Goal: Task Accomplishment & Management: Manage account settings

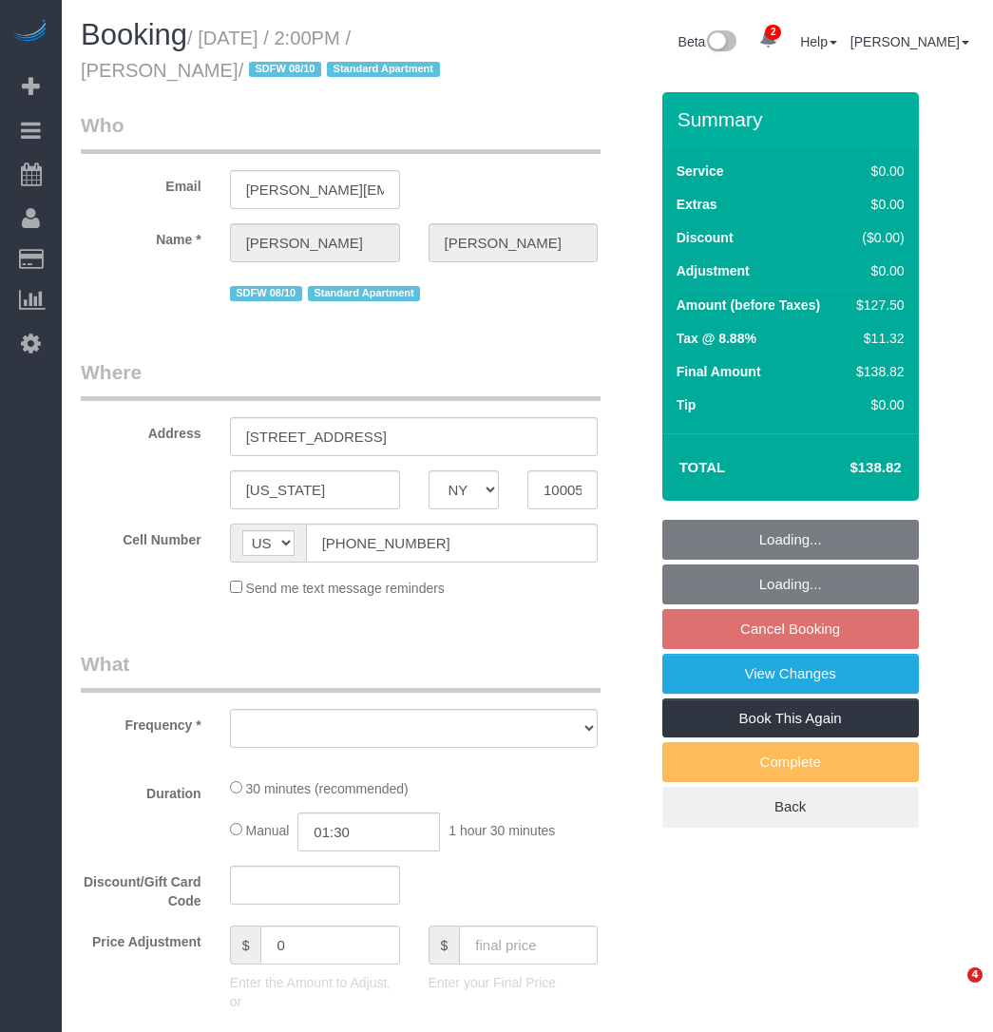
select select "NY"
select select "number:89"
select select "number:76"
select select "number:15"
select select "number:5"
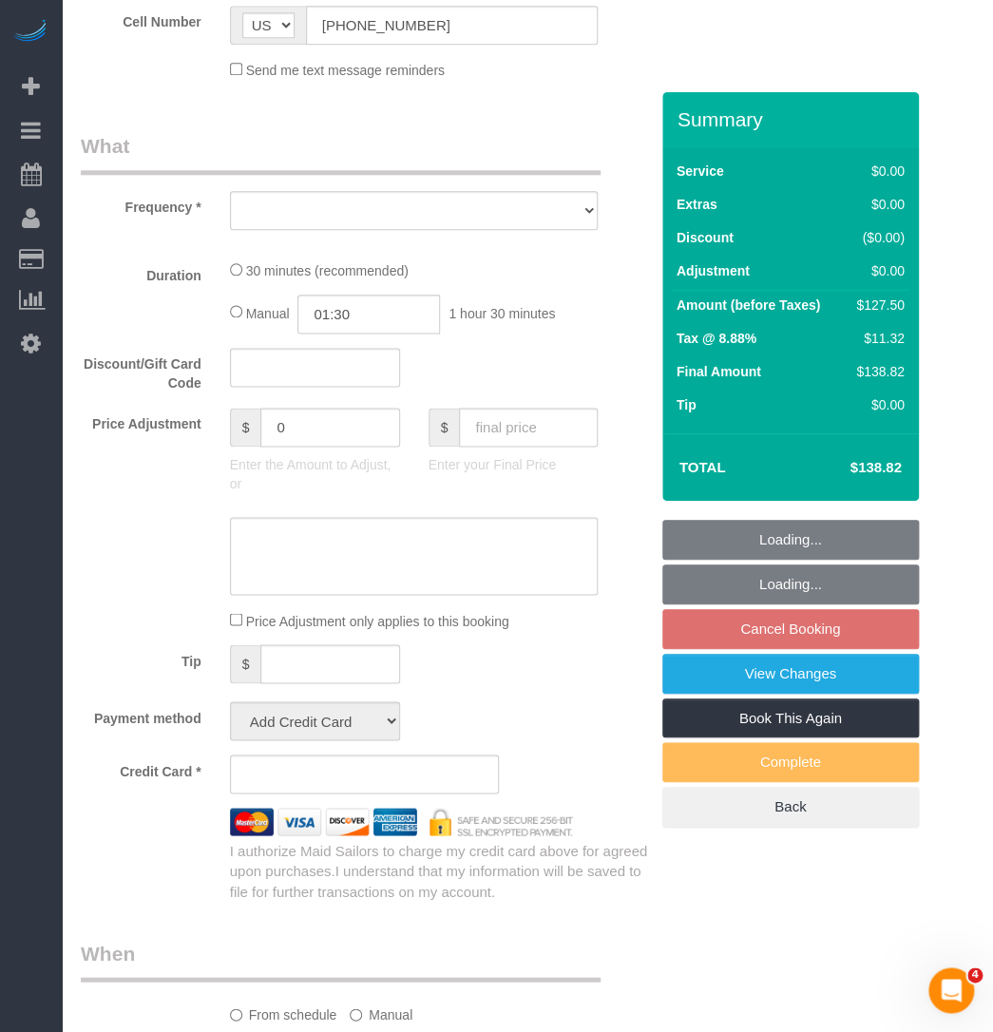
select select "object:789"
select select "string:stripe-pm_1RL4oE4VGloSiKo7gNGsc9Ch"
select select "spot1"
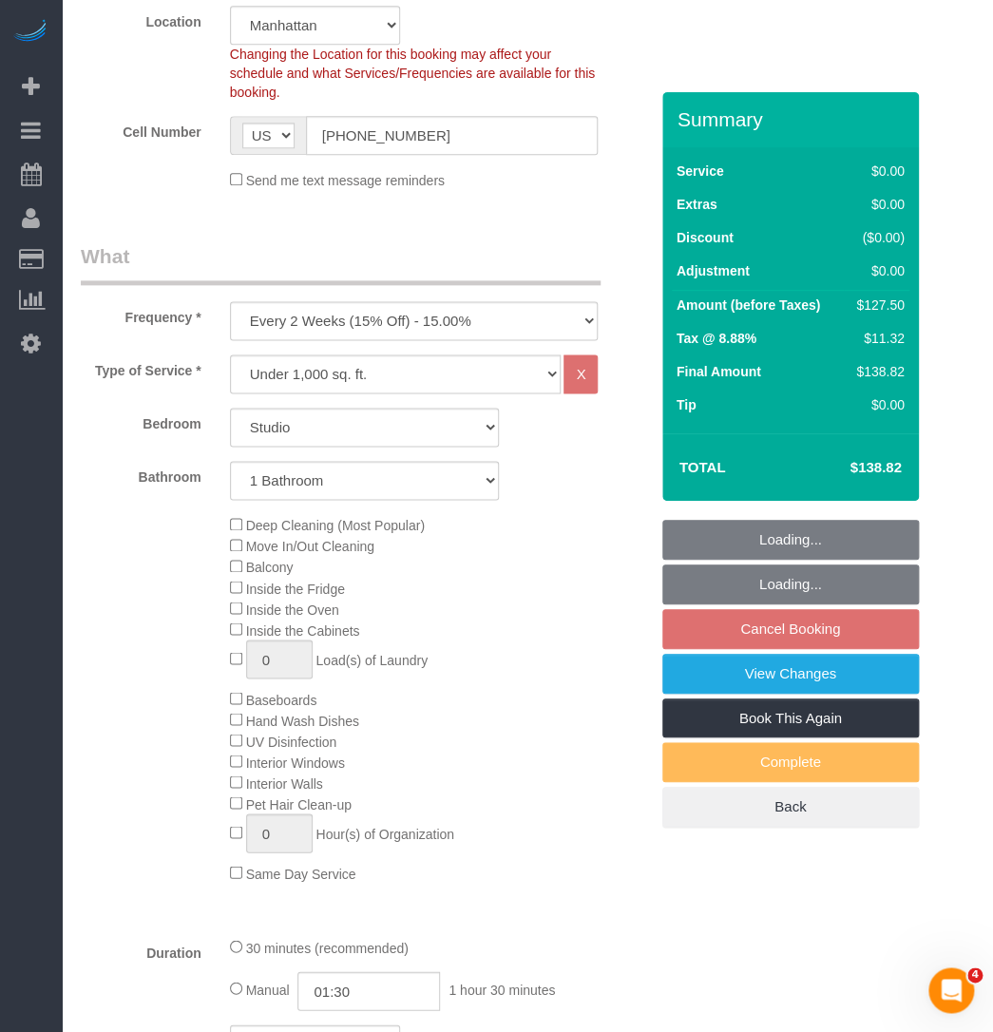
select select "object:1317"
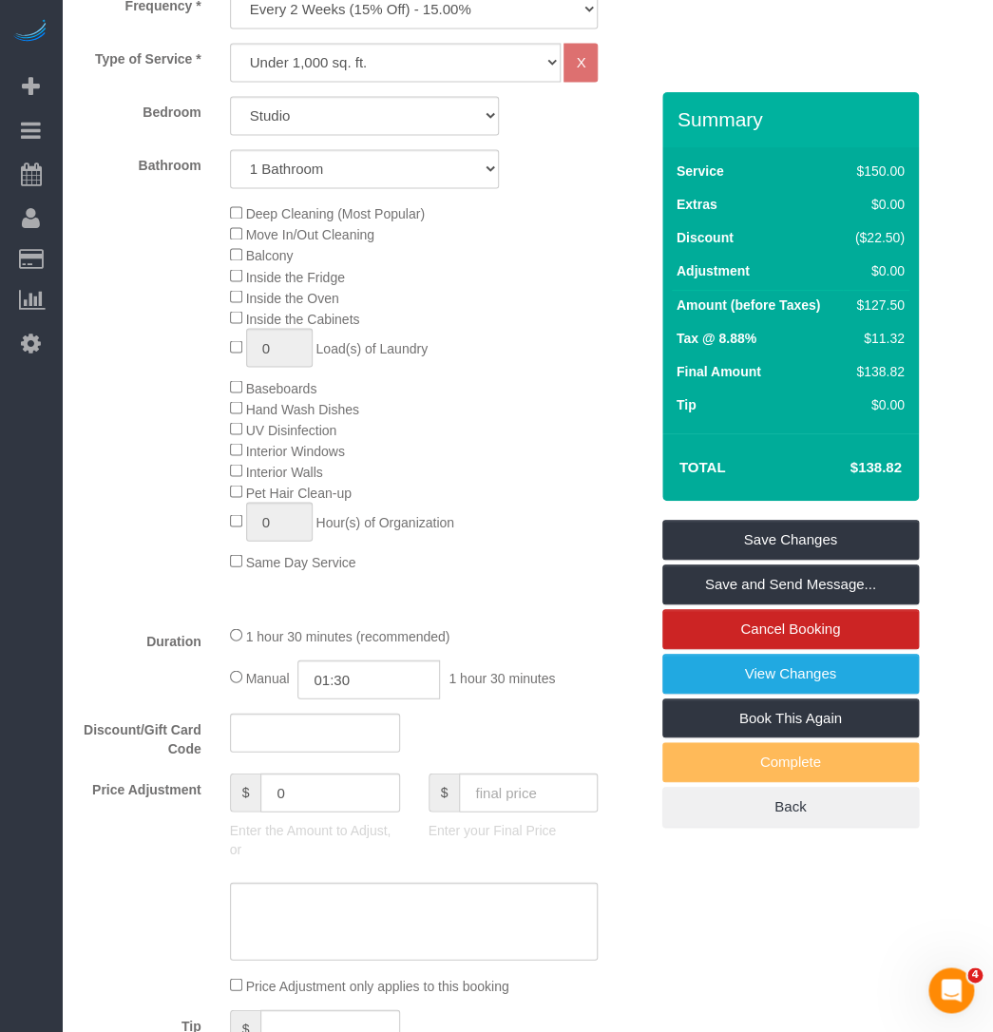
scroll to position [432, 0]
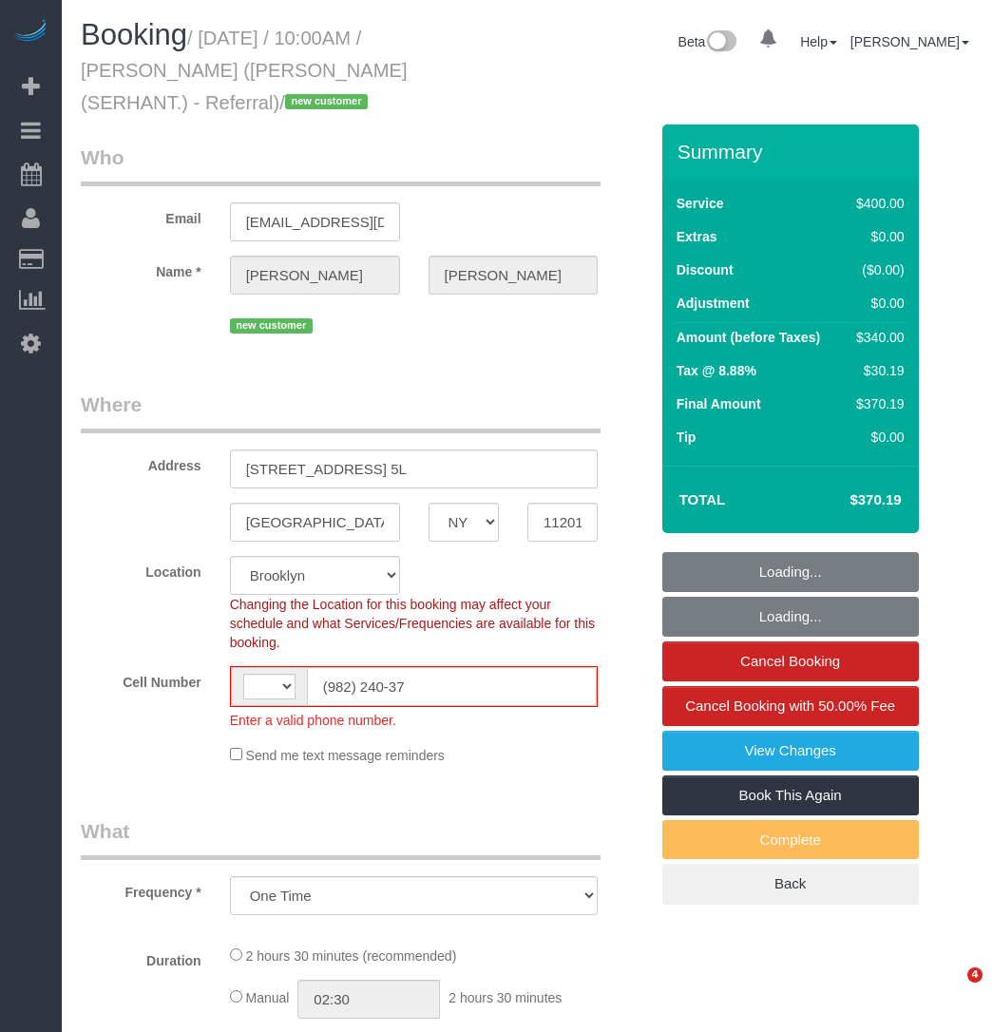
select select "NY"
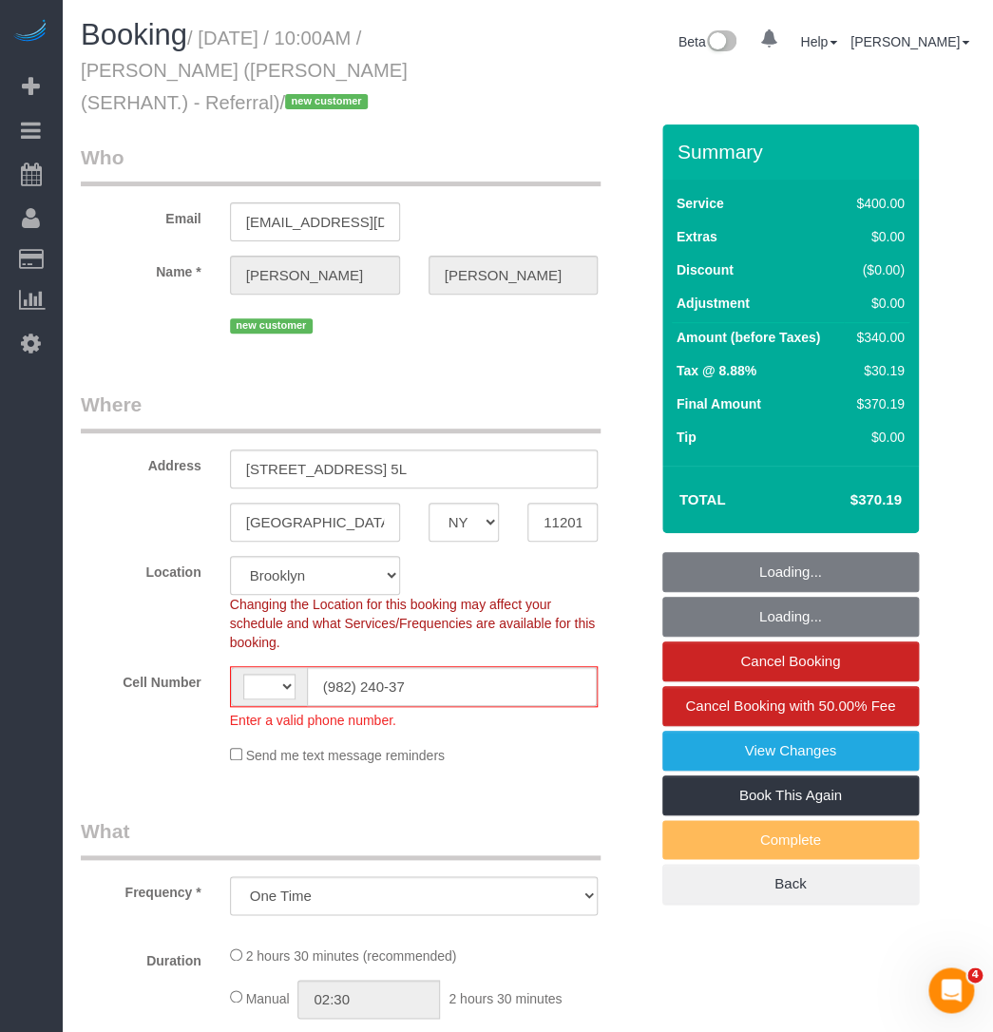
select select "string:stripe-pm_1RsZvY4VGloSiKo7ii2ASQUG"
select select "object:401"
select select "string:[GEOGRAPHIC_DATA]"
select select "spot1"
select select "number:89"
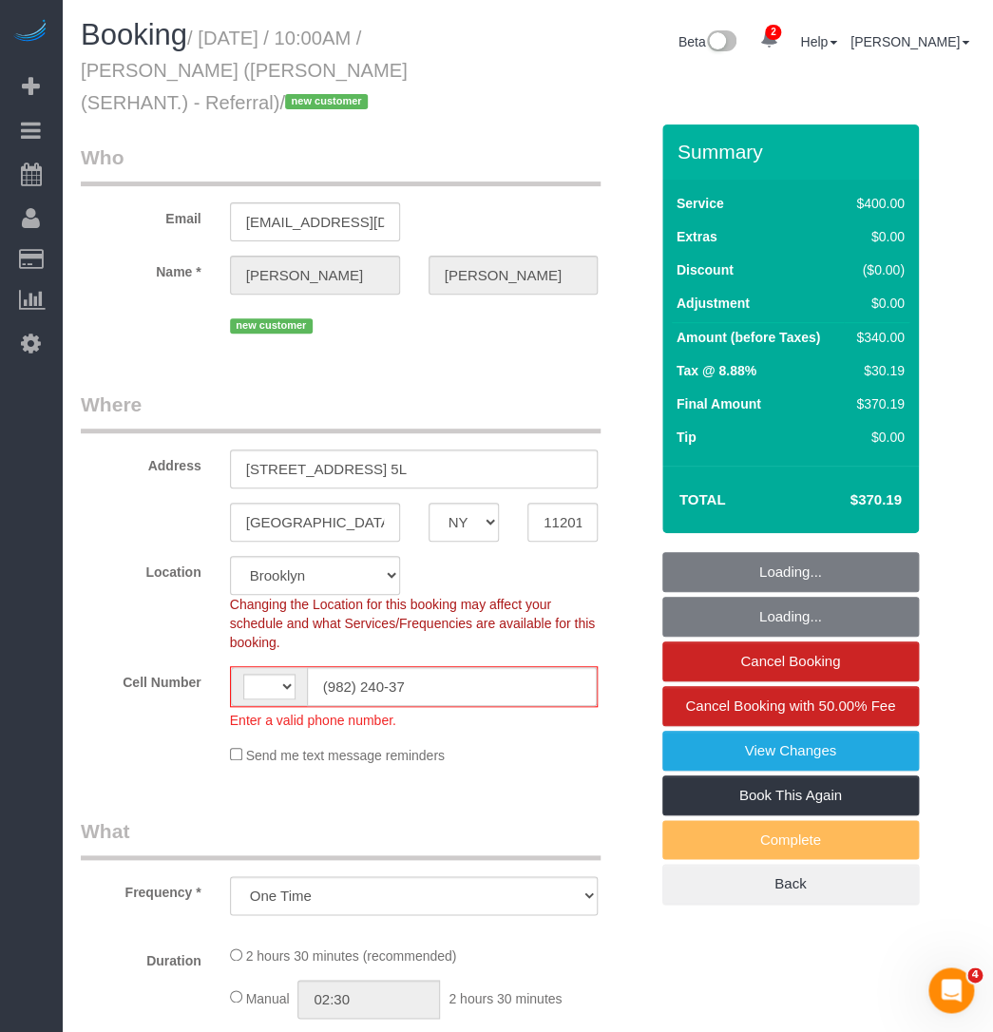
select select "number:90"
select select "number:15"
select select "number:7"
select select "2"
select select "150"
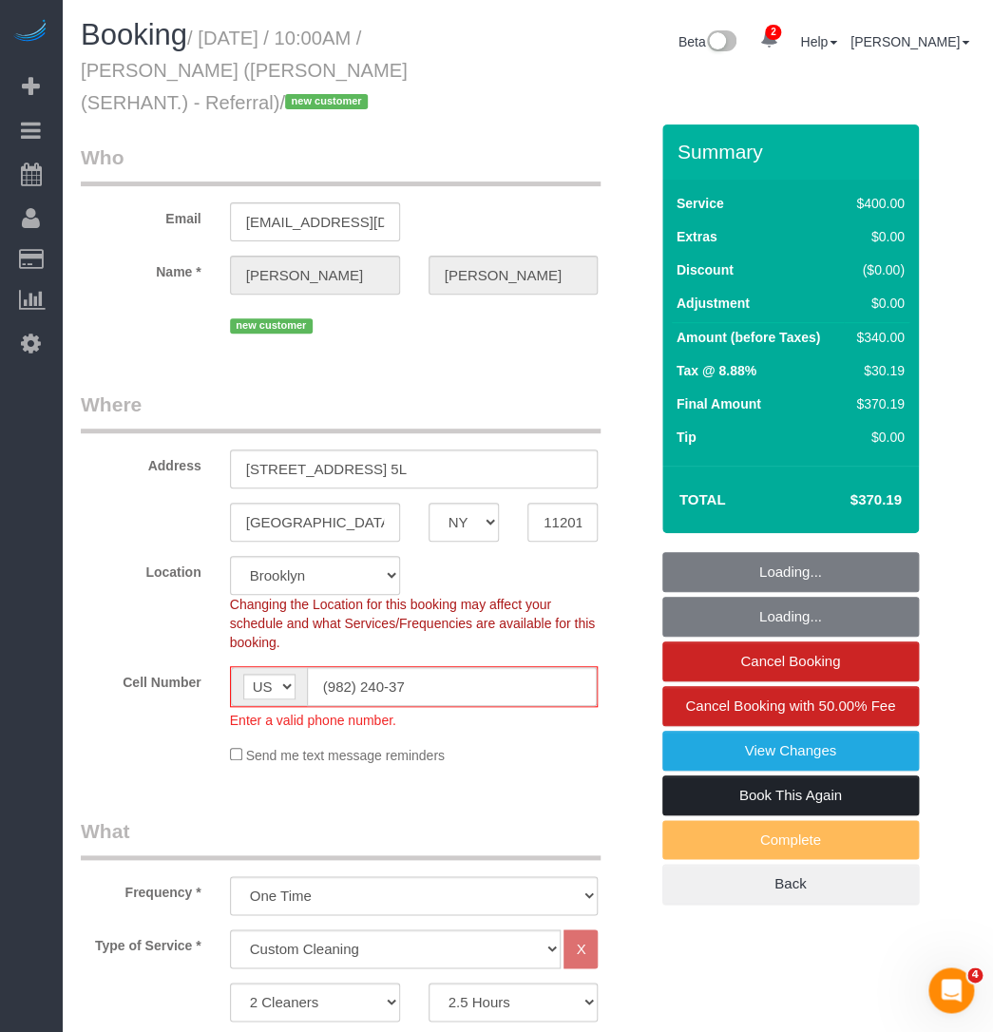
click at [706, 793] on link "Book This Again" at bounding box center [791, 796] width 257 height 40
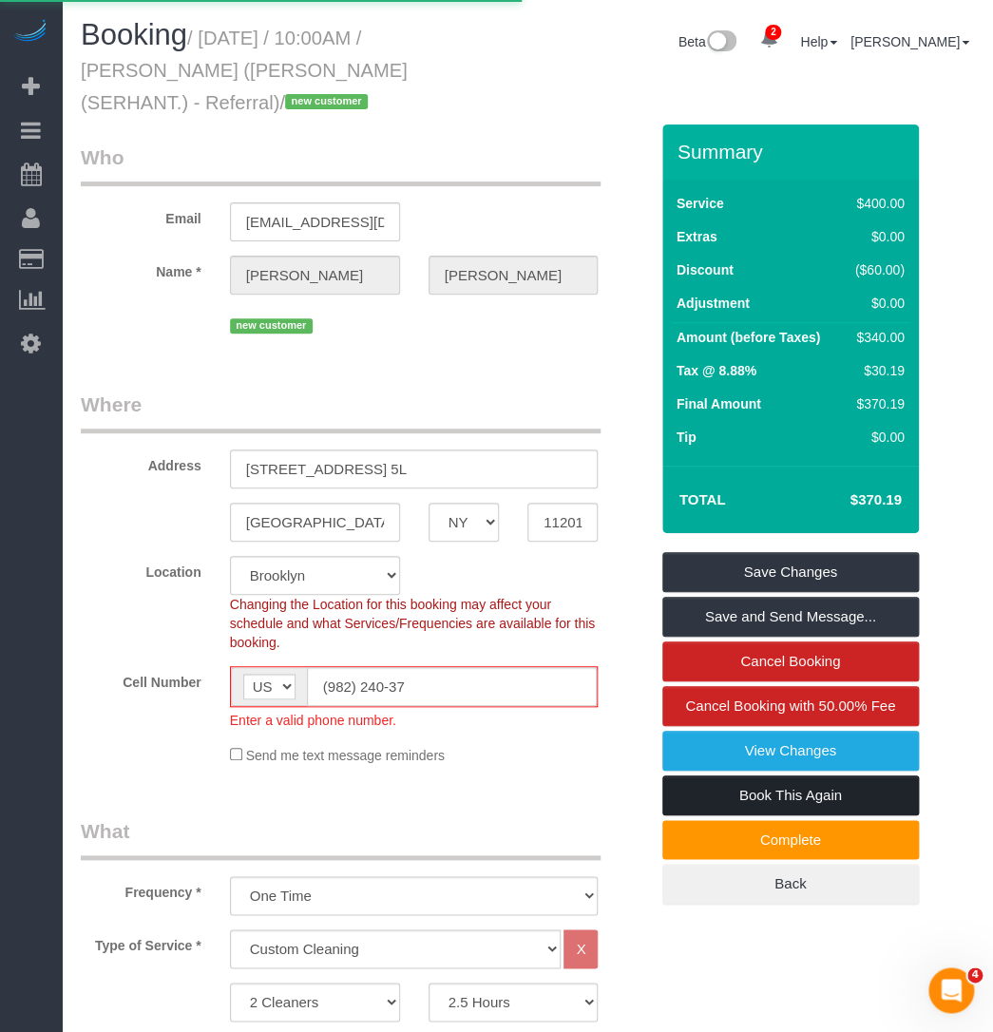
select select "NY"
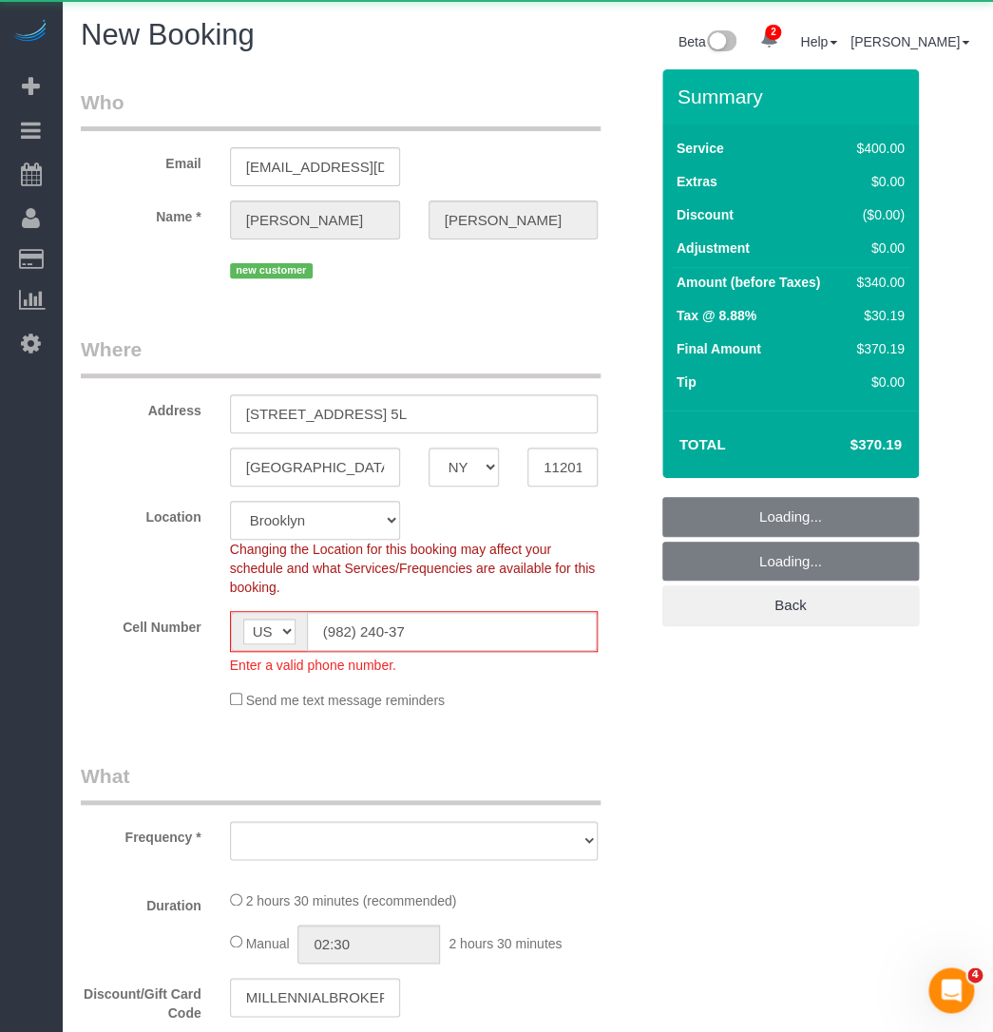
select select "string:stripe-pm_1RsZvY4VGloSiKo7ii2ASQUG"
select select "number:89"
select select "number:90"
select select "number:15"
select select "number:7"
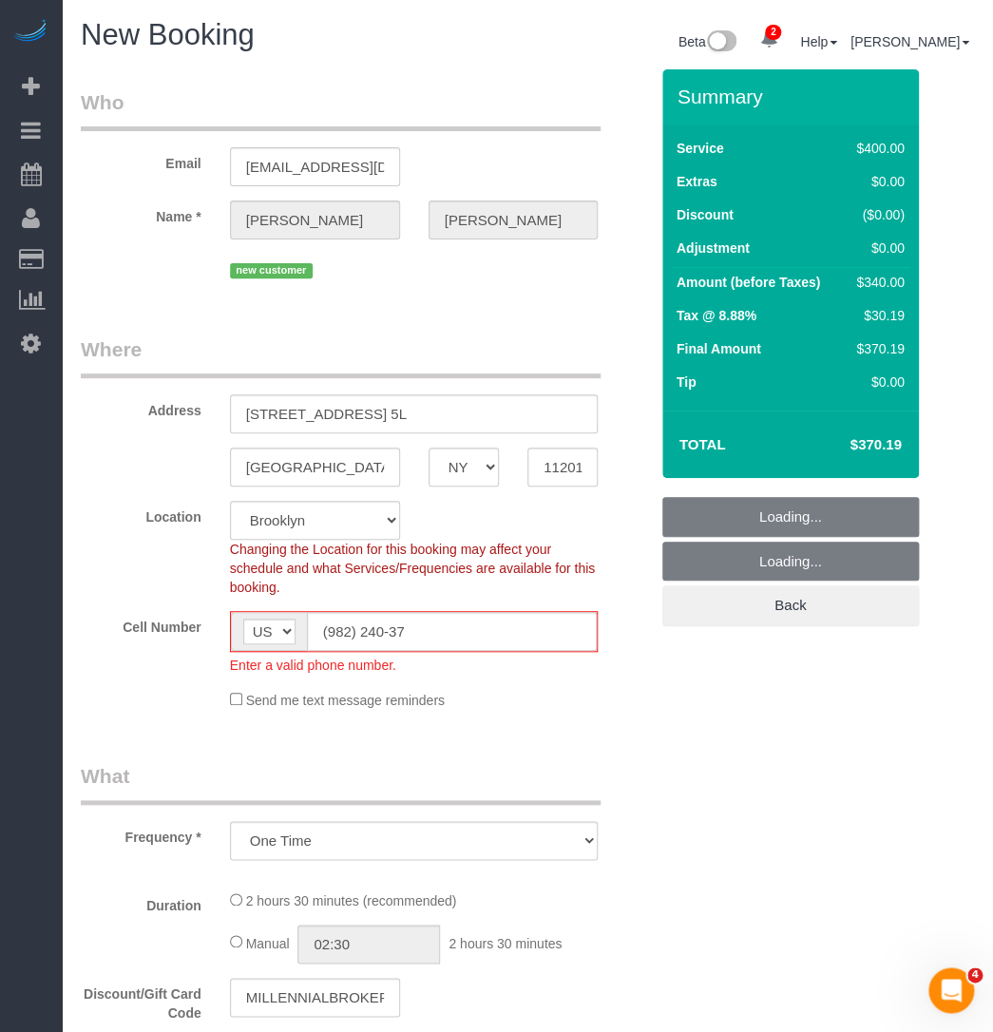
select select "object:2659"
select select "2"
select select "150"
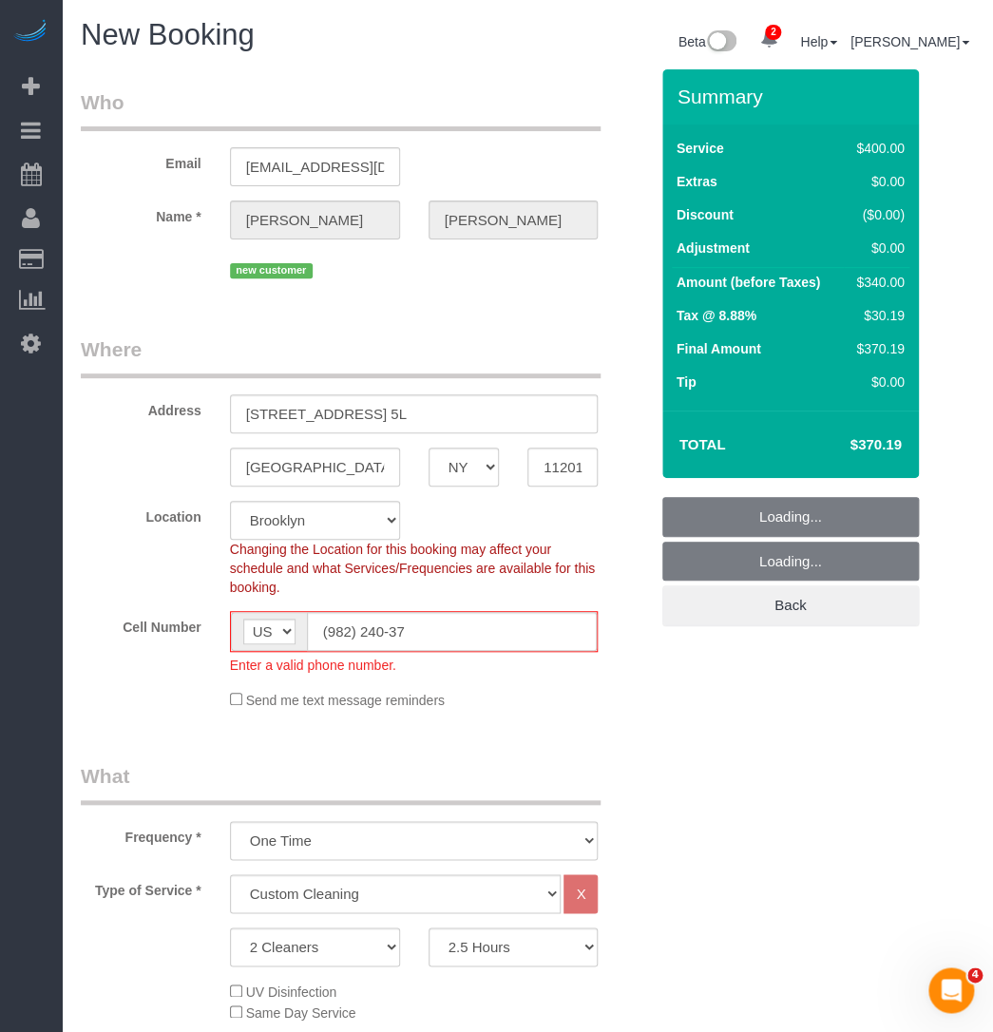
select select "object:2663"
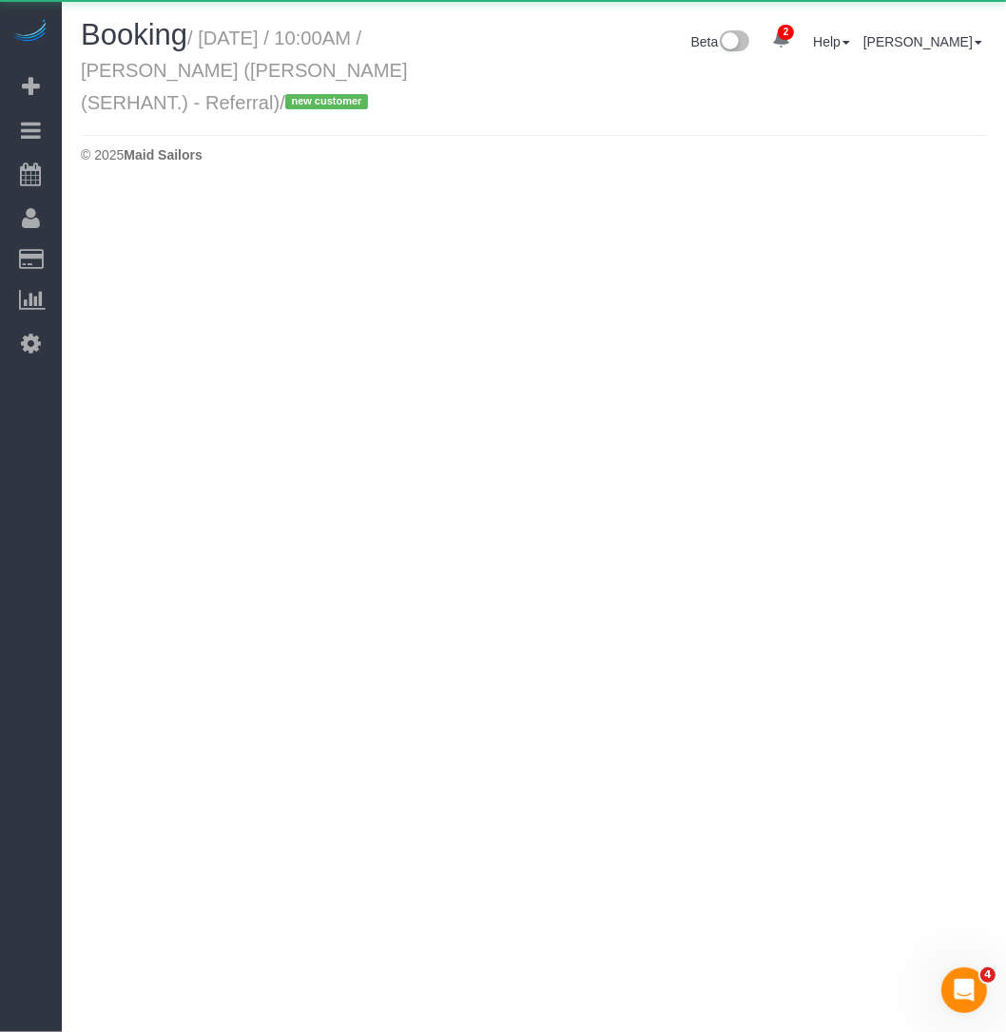
select select "NY"
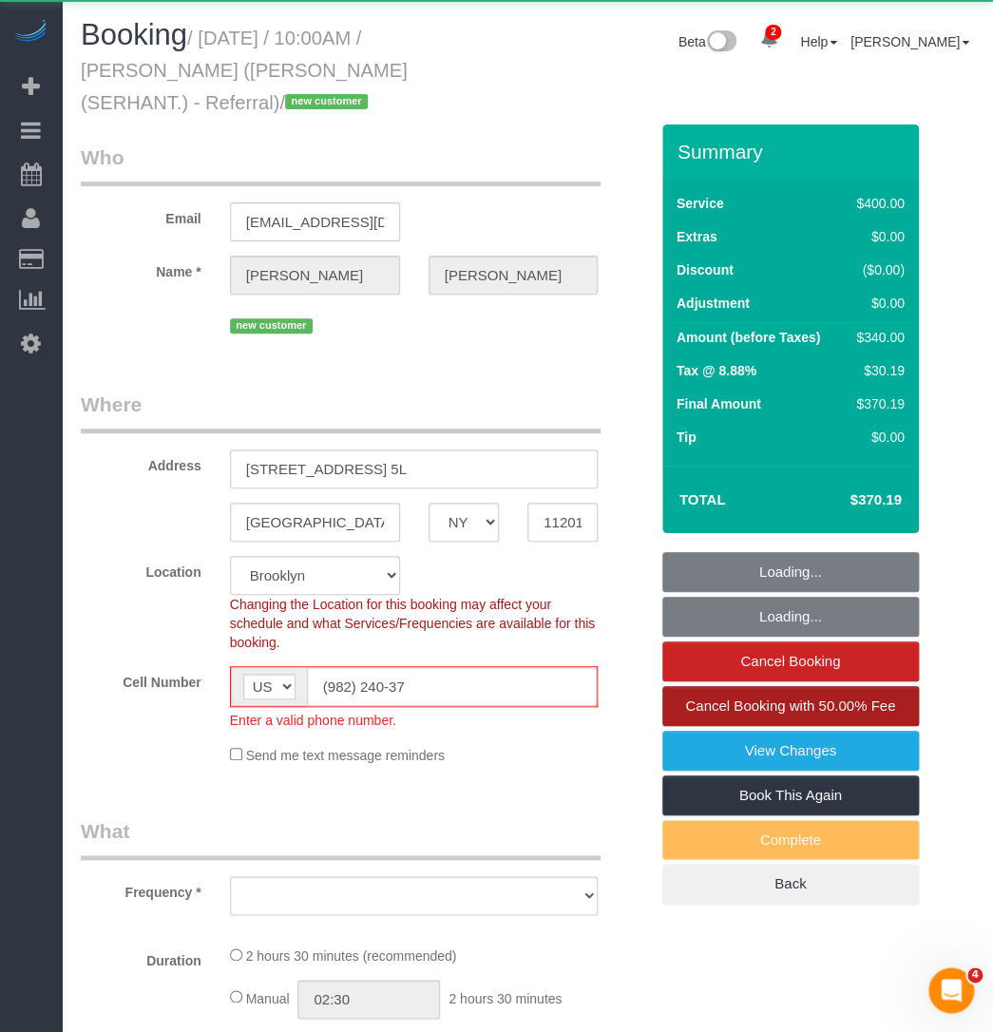
select select "object:2959"
select select "spot87"
select select "number:89"
select select "number:90"
select select "number:15"
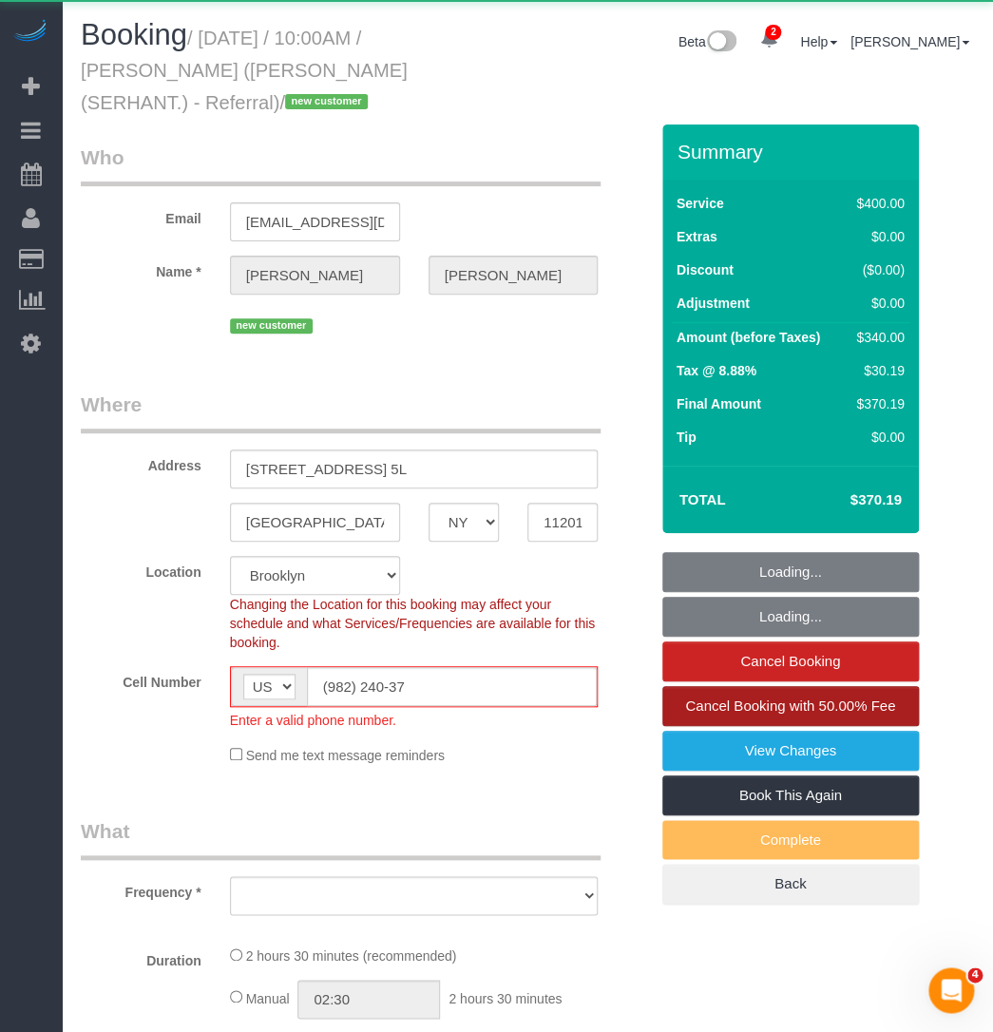
select select "number:7"
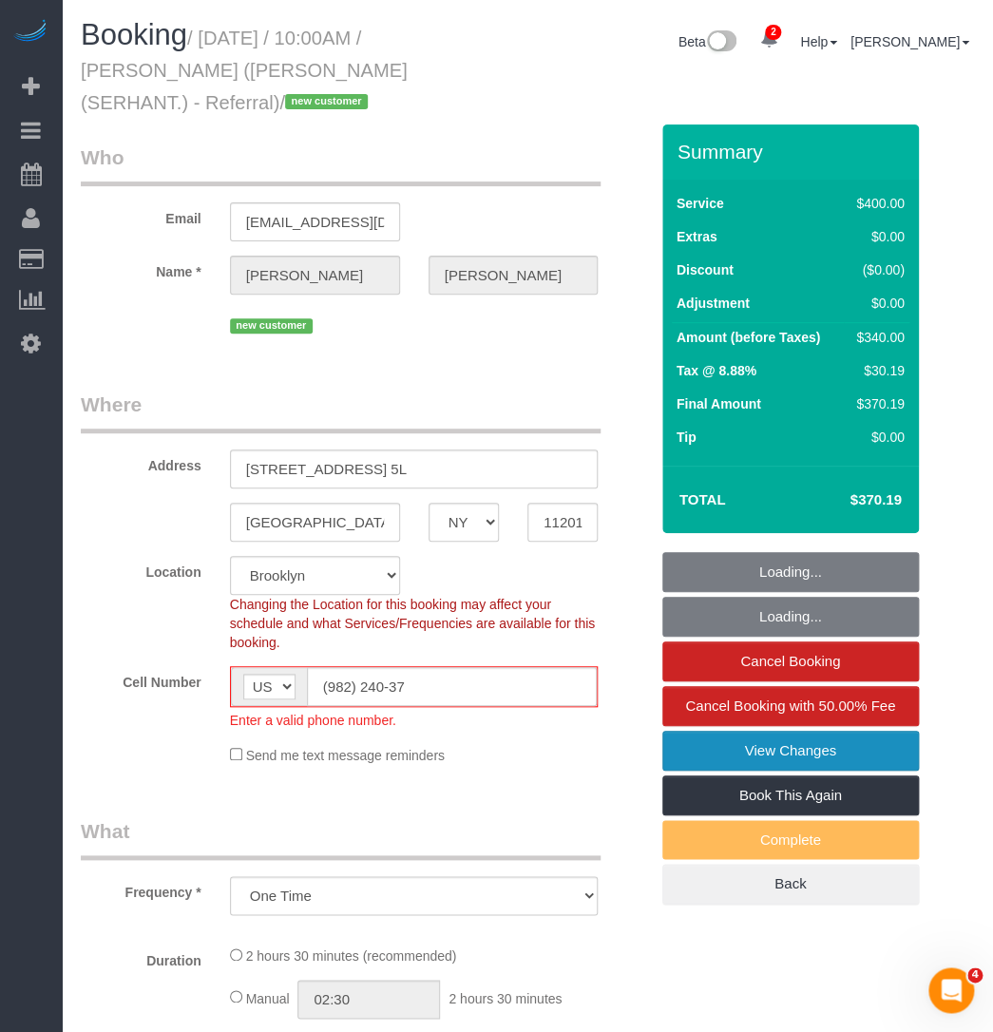
select select "object:3635"
select select "string:stripe-pm_1RsZvY4VGloSiKo7ii2ASQUG"
select select "2"
select select "150"
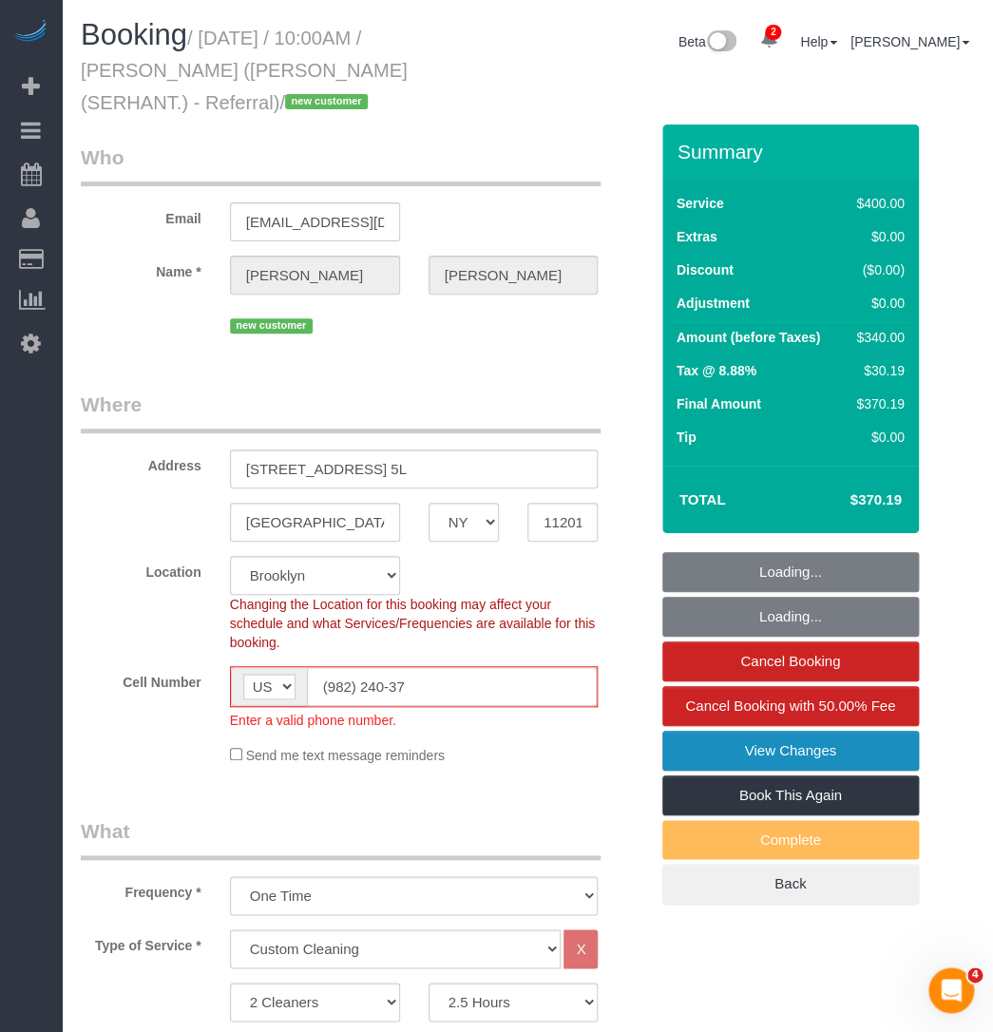
click at [705, 763] on link "View Changes" at bounding box center [791, 751] width 257 height 40
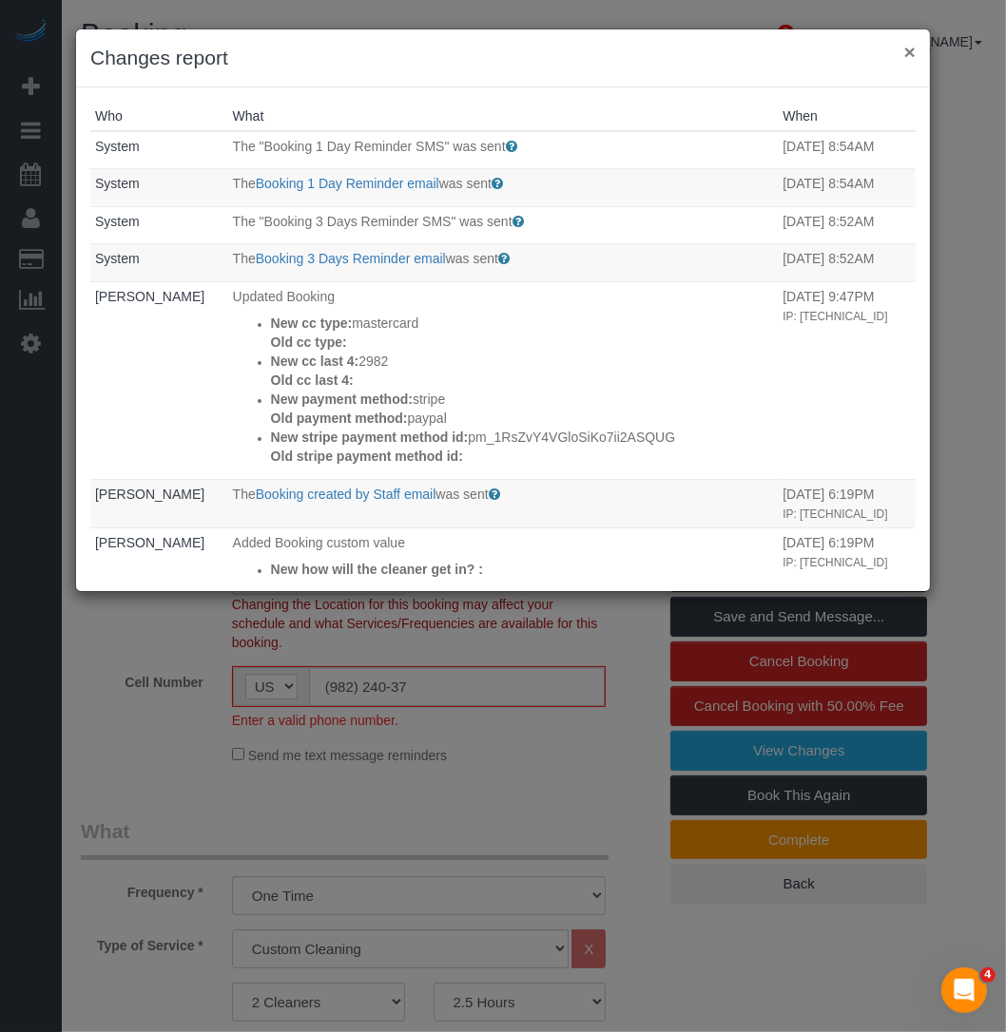
click at [910, 48] on button "×" at bounding box center [909, 52] width 11 height 20
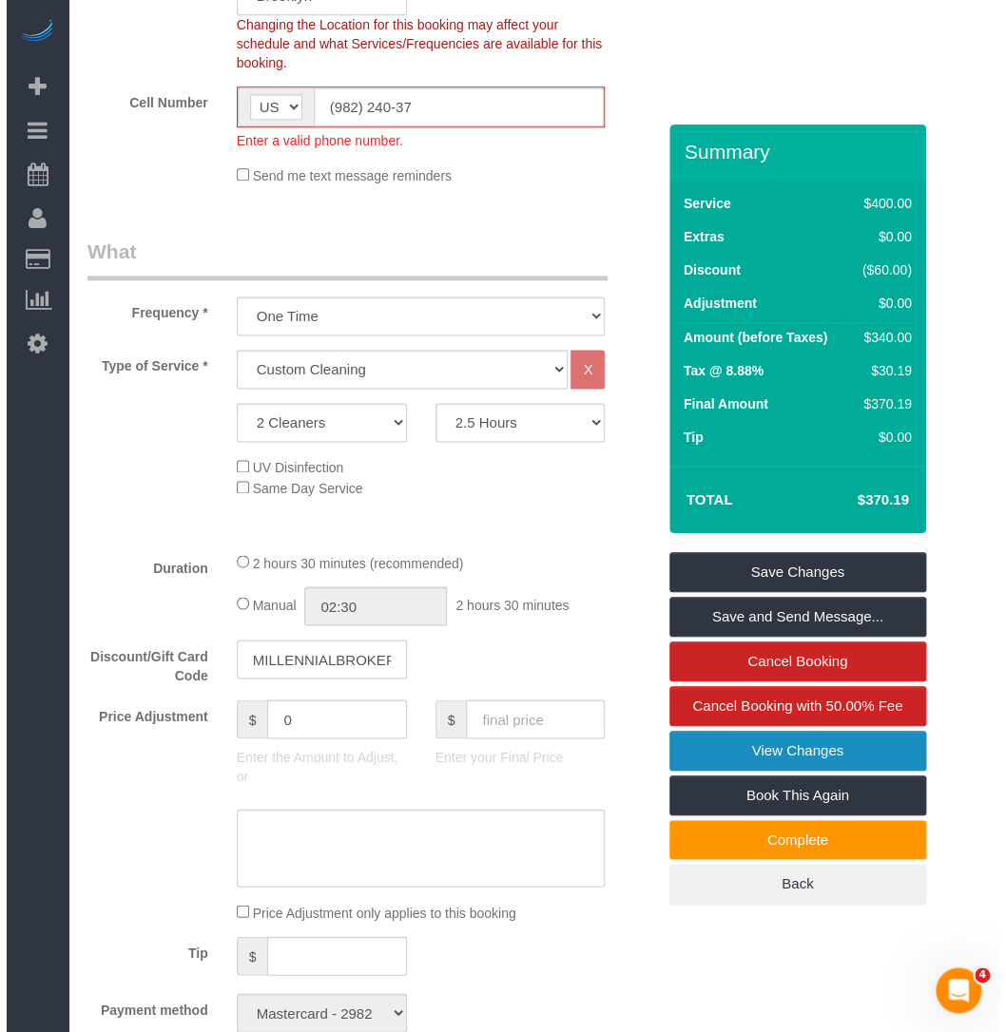
scroll to position [605, 0]
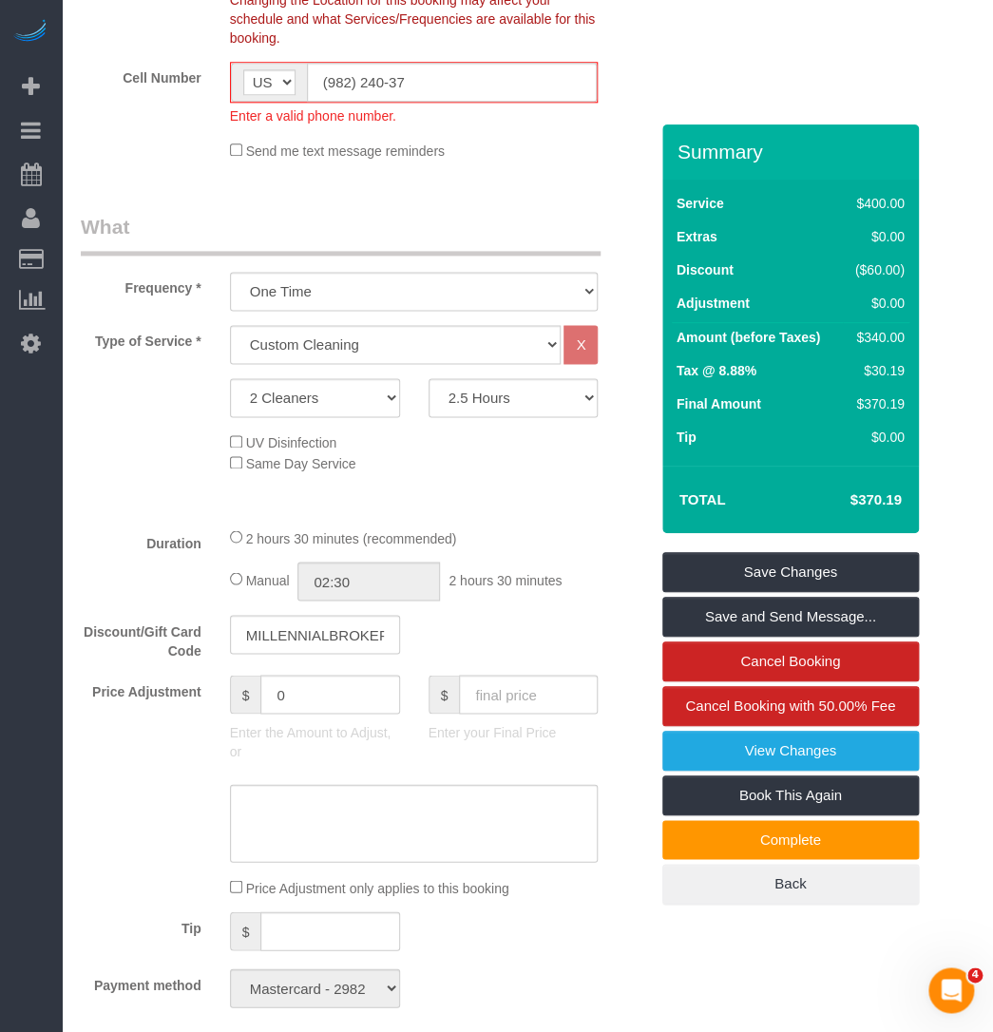
click at [751, 62] on div "Who Email ivanbun@hotmail.com Name * Ivan Leung new customer Where Address 98 F…" at bounding box center [528, 999] width 894 height 2959
click at [723, 755] on link "View Changes" at bounding box center [791, 751] width 257 height 40
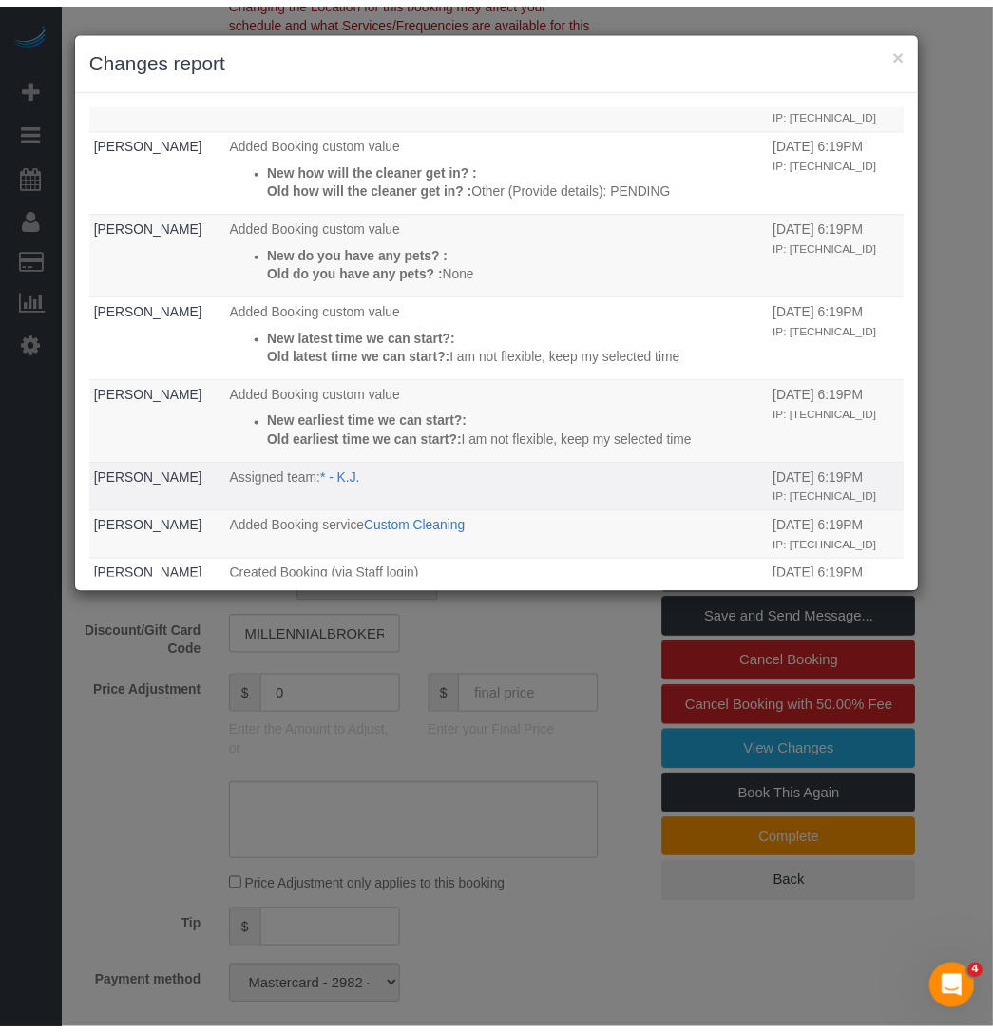
scroll to position [432, 0]
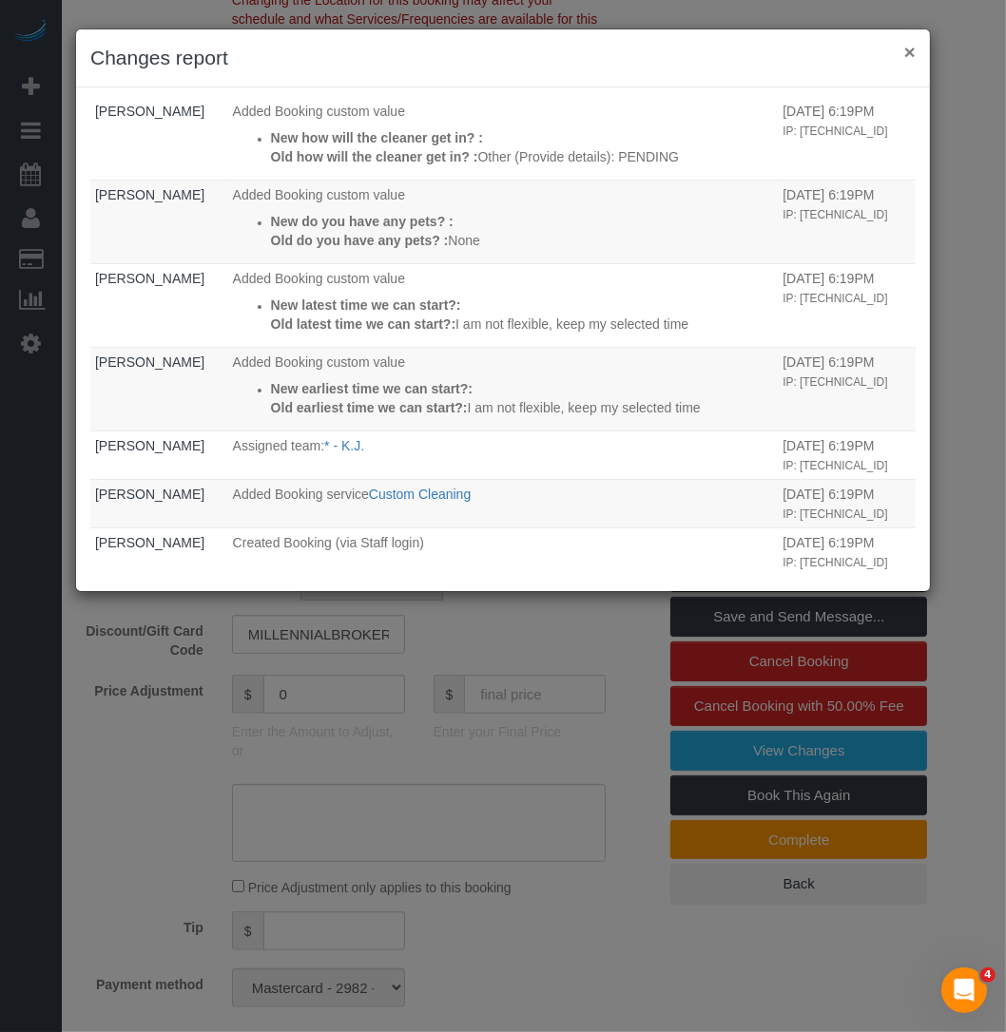
click at [913, 48] on button "×" at bounding box center [909, 52] width 11 height 20
